Goal: Check status: Check status

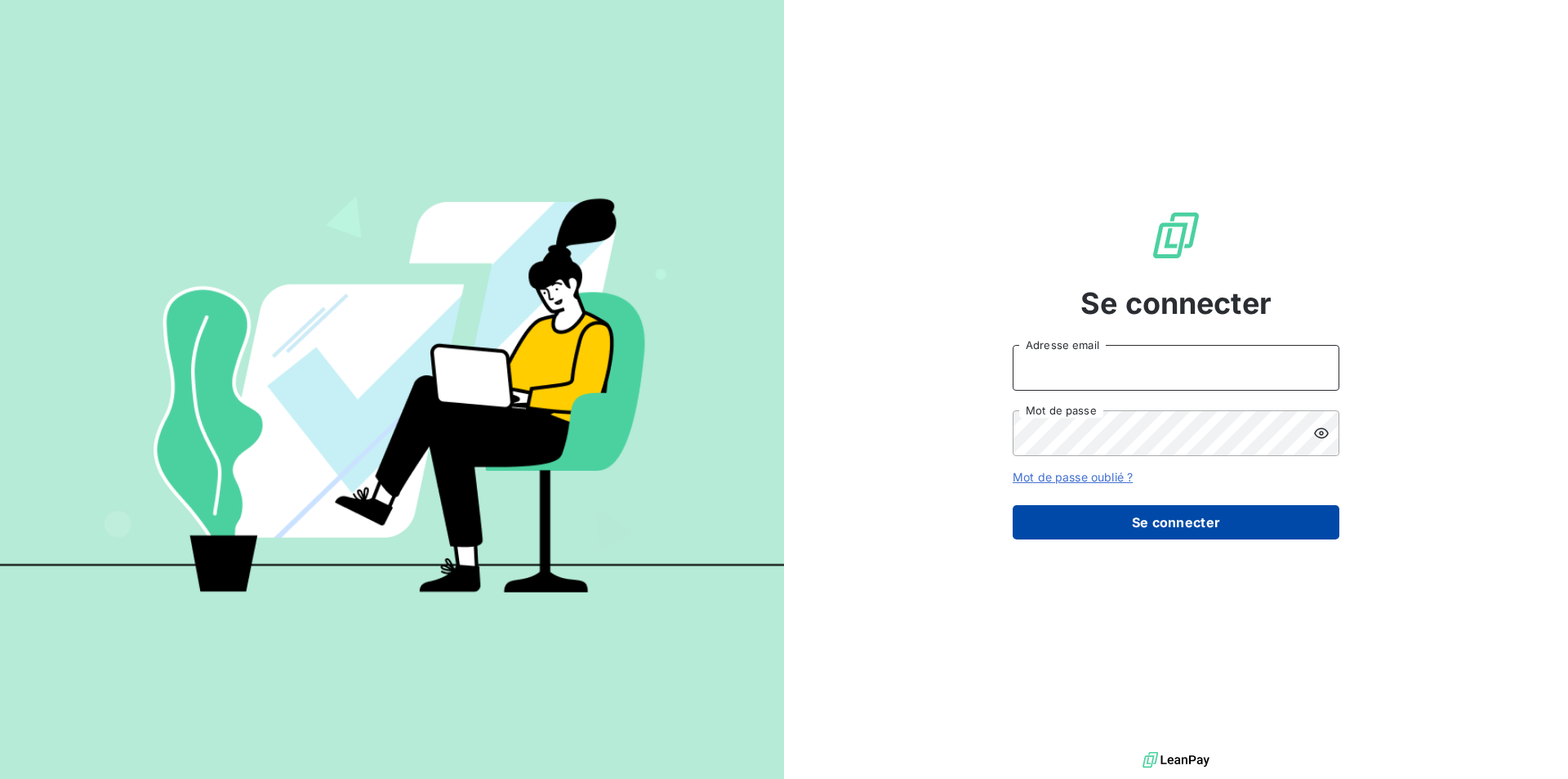
type input "[EMAIL_ADDRESS][DOMAIN_NAME]"
click at [1287, 518] on button "Se connecter" at bounding box center [1176, 522] width 326 height 34
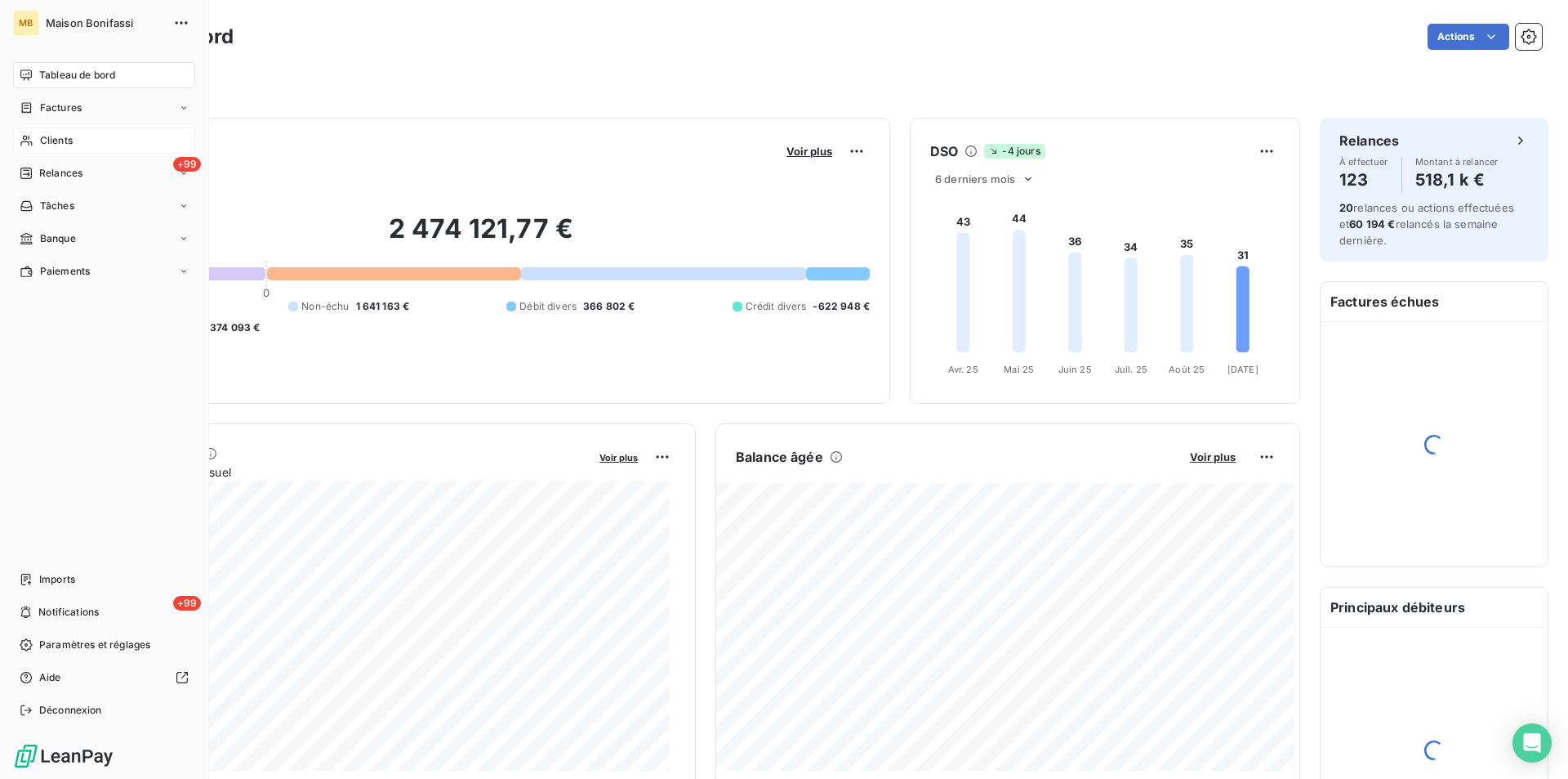
click at [55, 147] on span "Clients" at bounding box center [57, 140] width 33 height 15
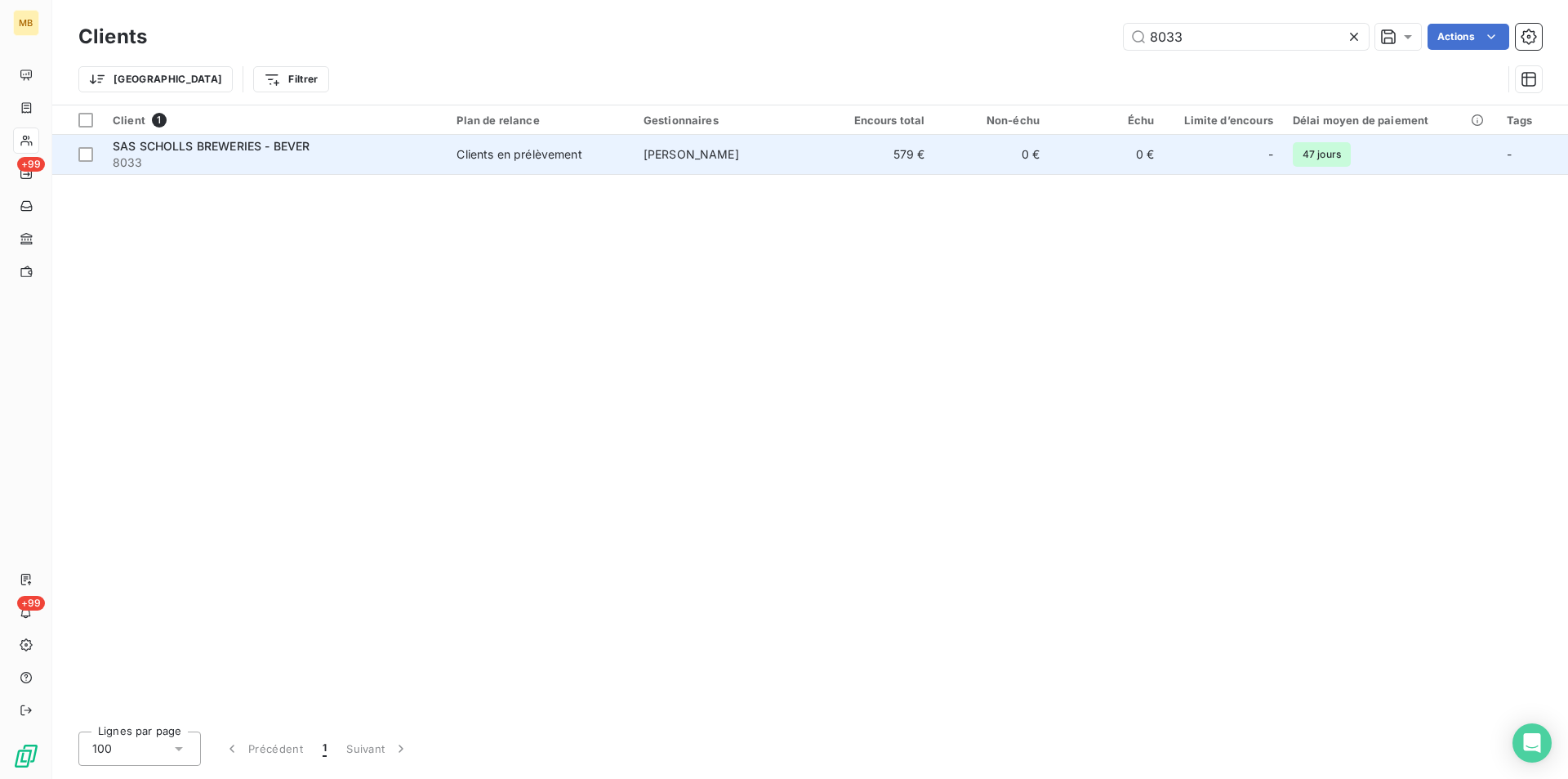
type input "8033"
click at [1134, 153] on td "0 €" at bounding box center [1106, 154] width 114 height 39
